Goal: Task Accomplishment & Management: Use online tool/utility

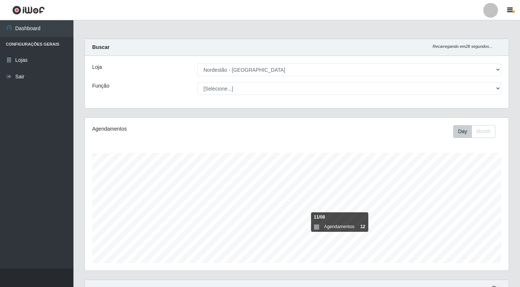
select select "454"
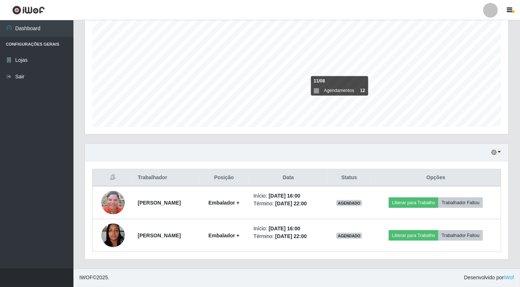
scroll to position [152, 424]
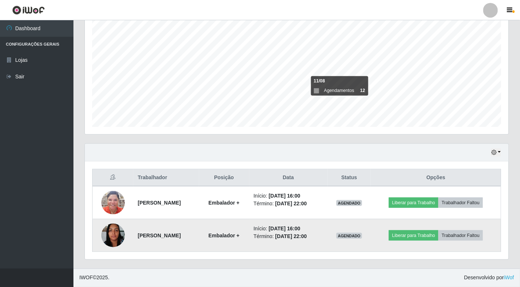
click at [114, 232] on img at bounding box center [113, 234] width 24 height 31
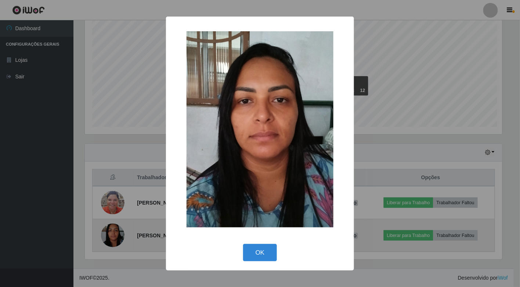
scroll to position [152, 420]
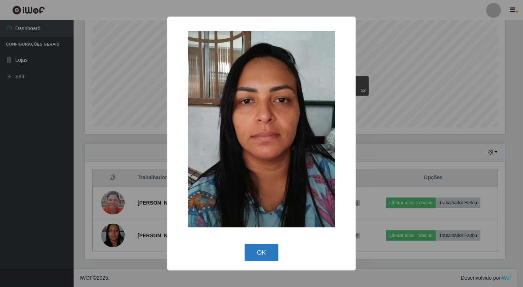
click at [259, 255] on button "OK" at bounding box center [261, 252] width 34 height 17
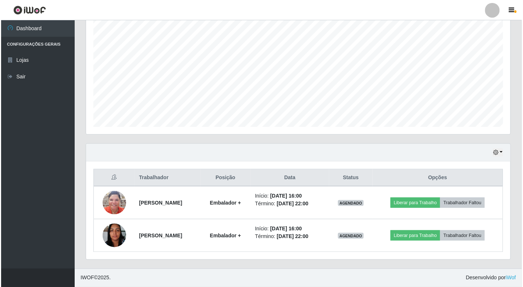
scroll to position [201, 0]
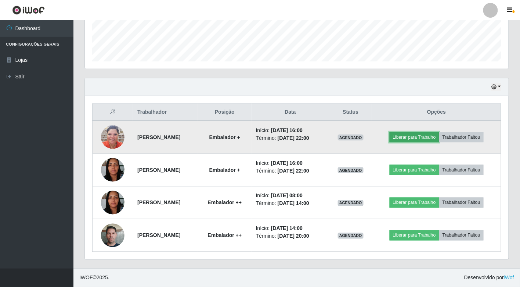
click at [419, 137] on button "Liberar para Trabalho" at bounding box center [415, 137] width 50 height 10
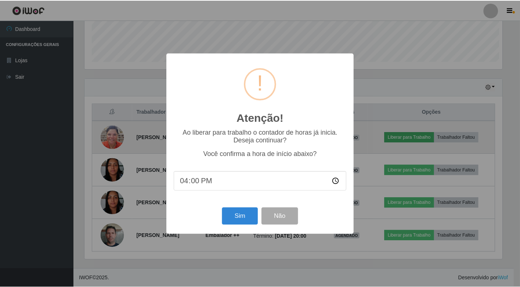
scroll to position [152, 420]
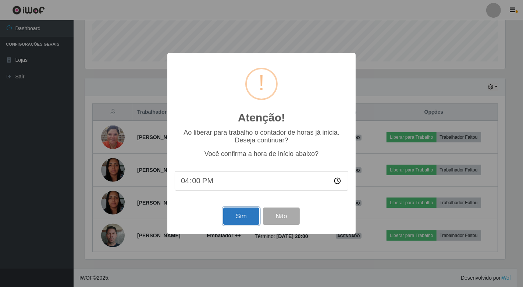
click at [247, 219] on button "Sim" at bounding box center [241, 215] width 36 height 17
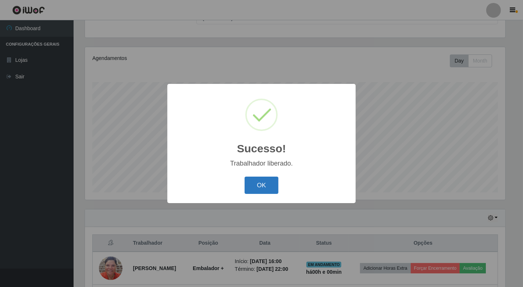
click at [267, 186] on button "OK" at bounding box center [261, 184] width 34 height 17
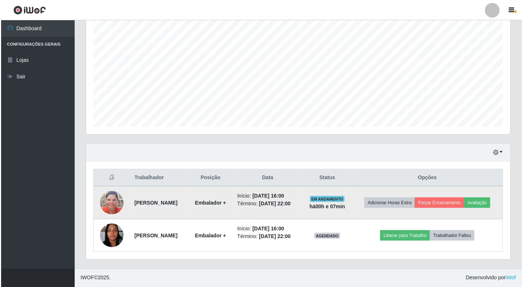
scroll to position [223, 0]
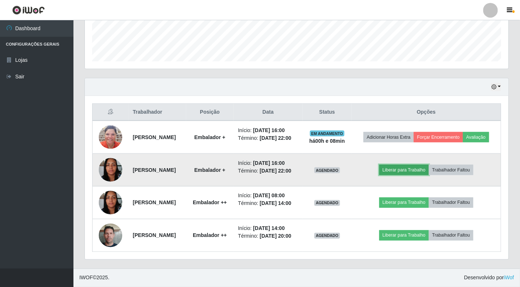
click at [401, 165] on button "Liberar para Trabalho" at bounding box center [405, 170] width 50 height 10
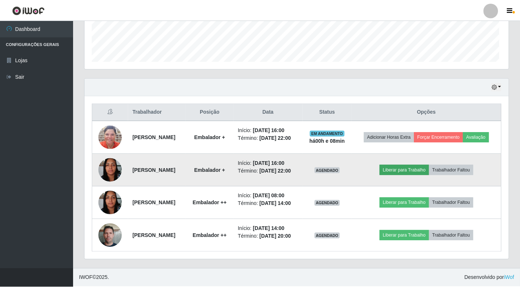
scroll to position [152, 420]
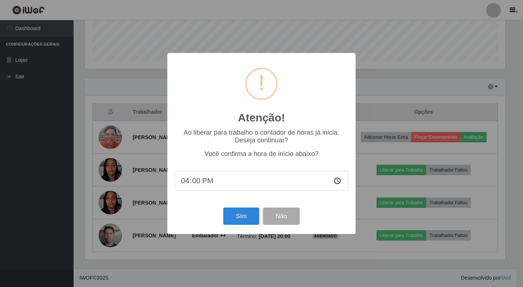
click at [201, 183] on input "16:00" at bounding box center [261, 180] width 173 height 19
click at [339, 182] on input "16:00" at bounding box center [261, 180] width 173 height 19
type input "16:07"
click at [236, 209] on button "Sim" at bounding box center [241, 215] width 36 height 17
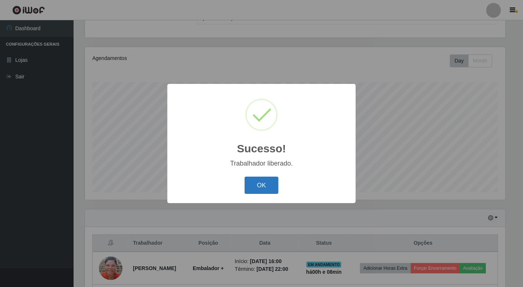
click at [265, 187] on button "OK" at bounding box center [261, 184] width 34 height 17
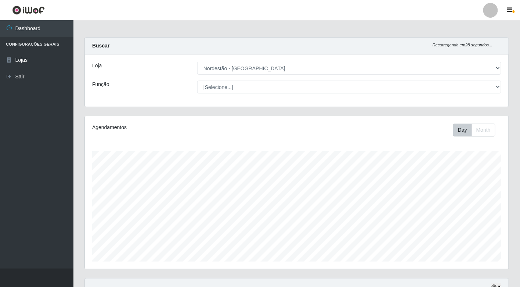
scroll to position [0, 0]
